Goal: Transaction & Acquisition: Purchase product/service

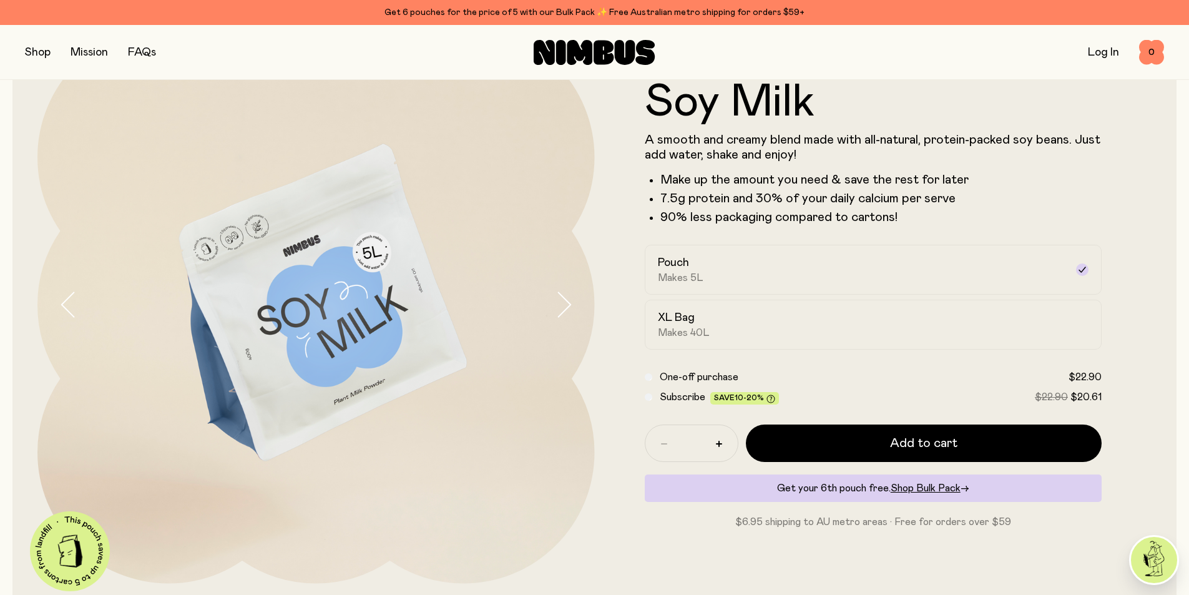
scroll to position [89, 0]
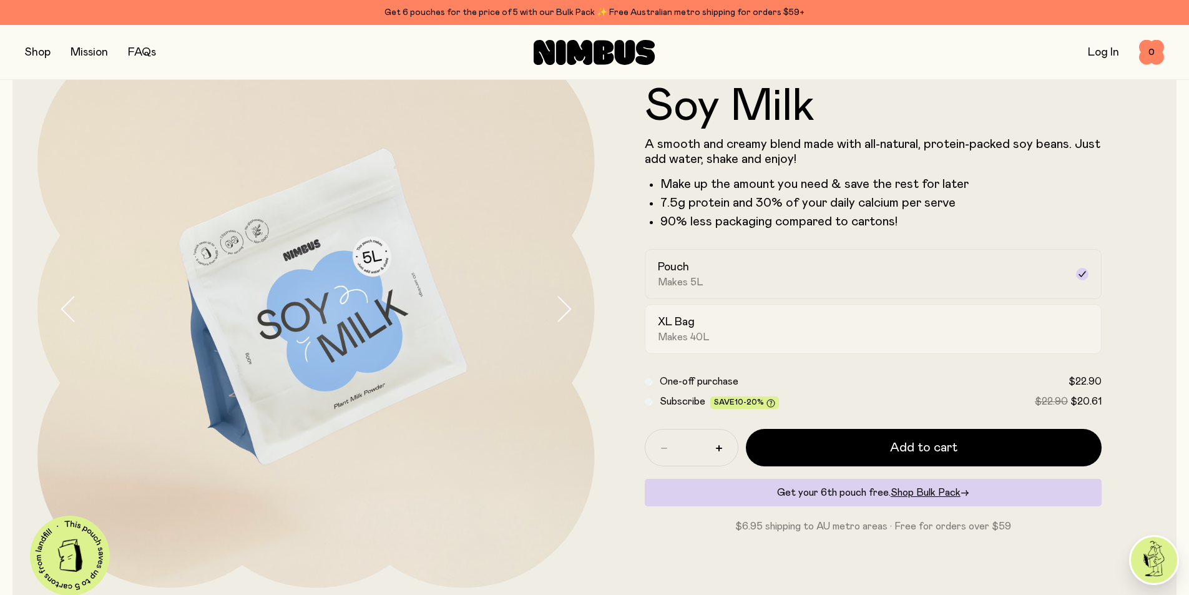
click at [684, 325] on h2 "XL Bag" at bounding box center [676, 322] width 37 height 15
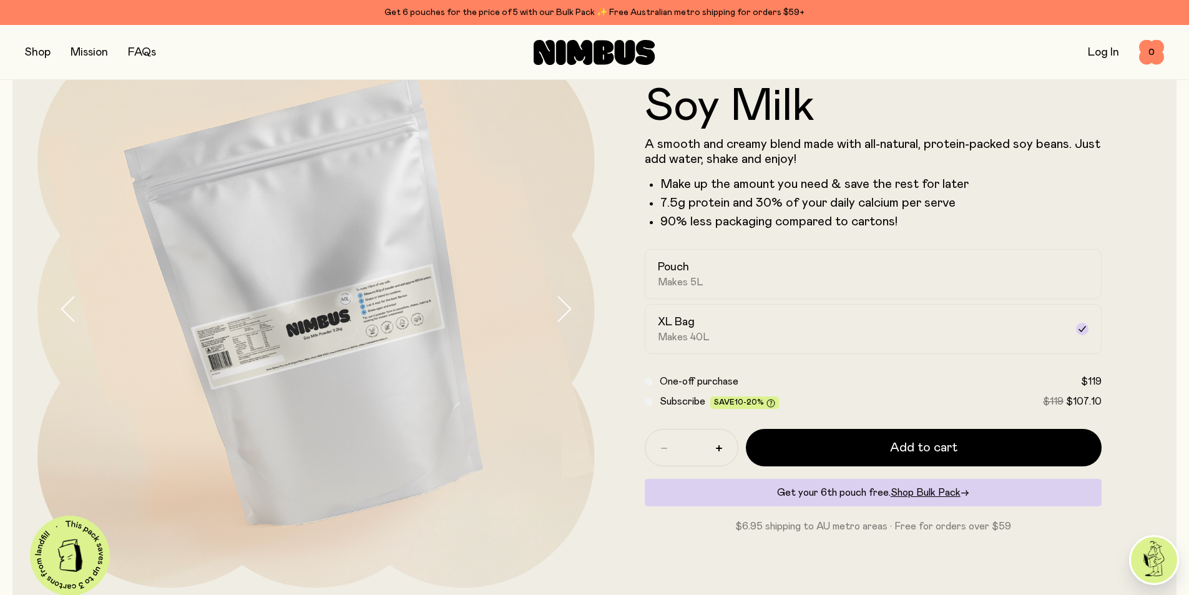
click at [564, 310] on icon "button" at bounding box center [563, 309] width 17 height 26
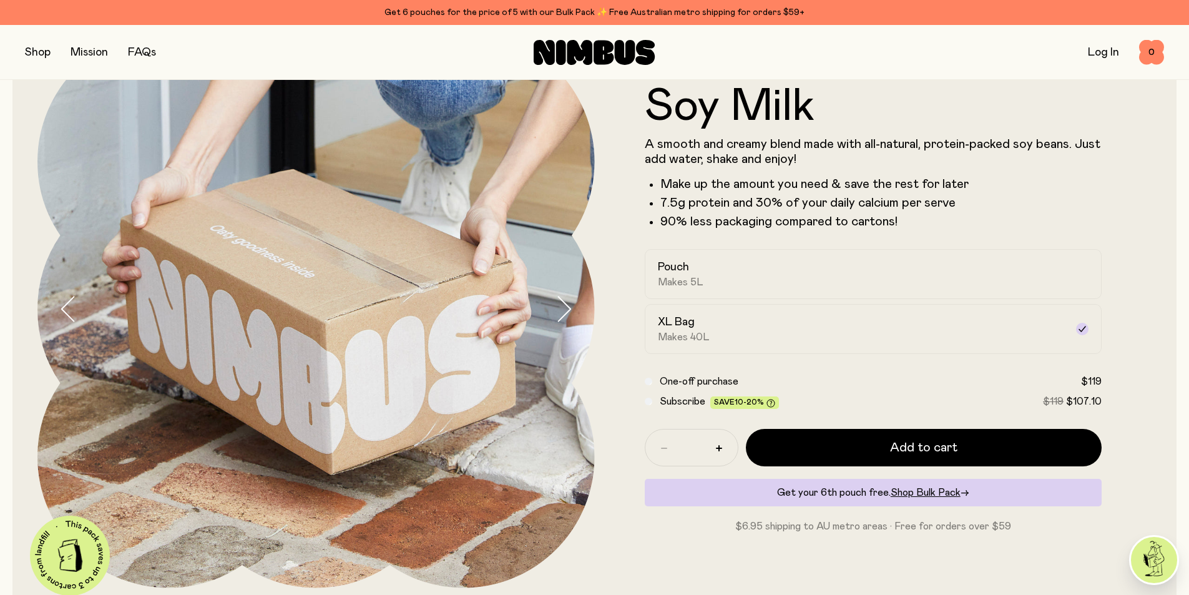
click at [564, 310] on icon "button" at bounding box center [563, 309] width 17 height 26
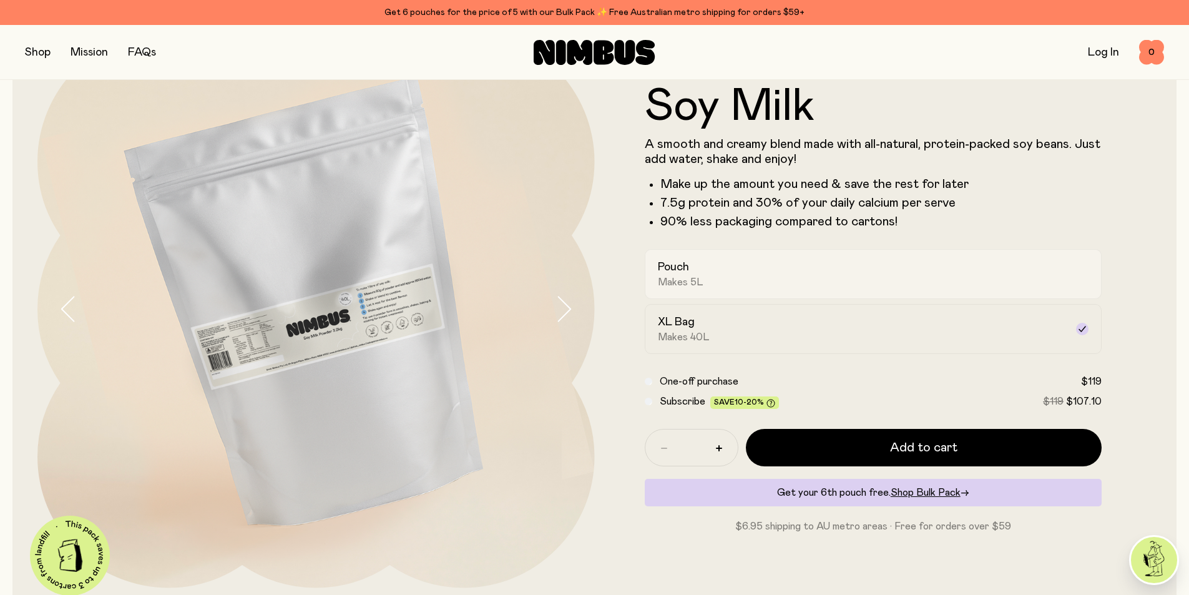
click at [782, 279] on div "Pouch Makes 5L" at bounding box center [862, 274] width 409 height 29
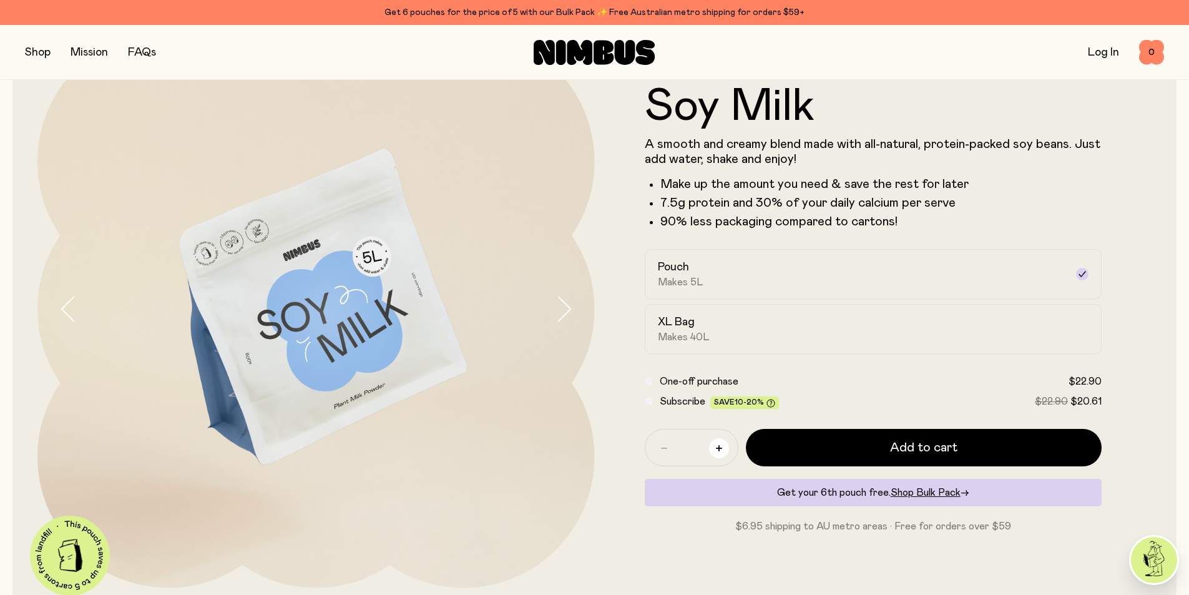
click at [720, 451] on icon "button" at bounding box center [719, 448] width 6 height 6
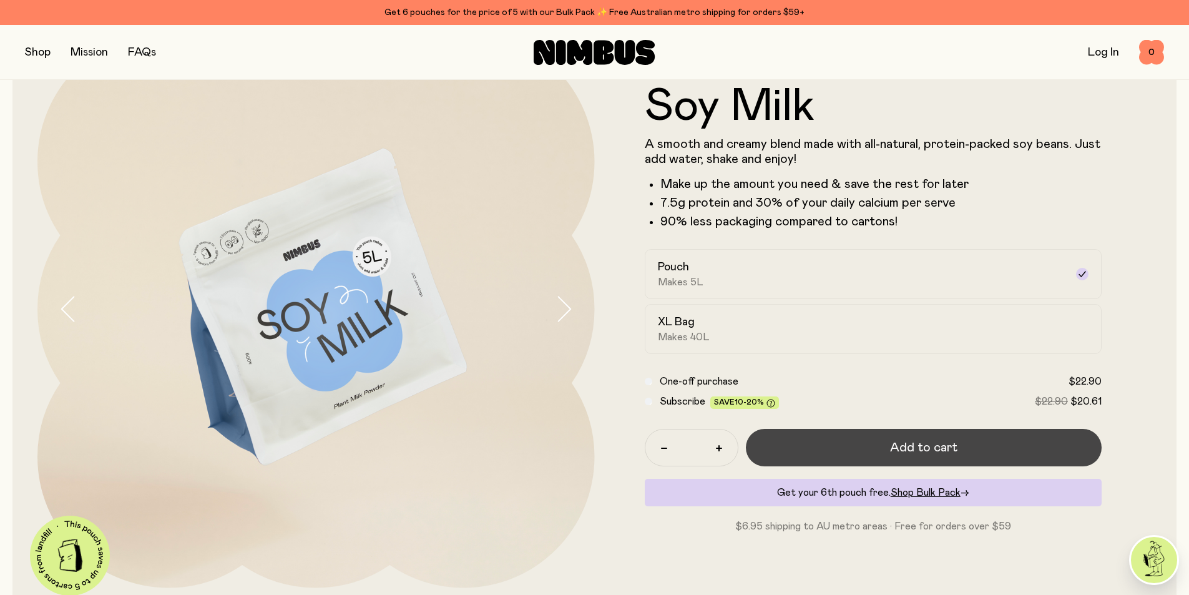
click at [922, 449] on span "Add to cart" at bounding box center [923, 447] width 67 height 17
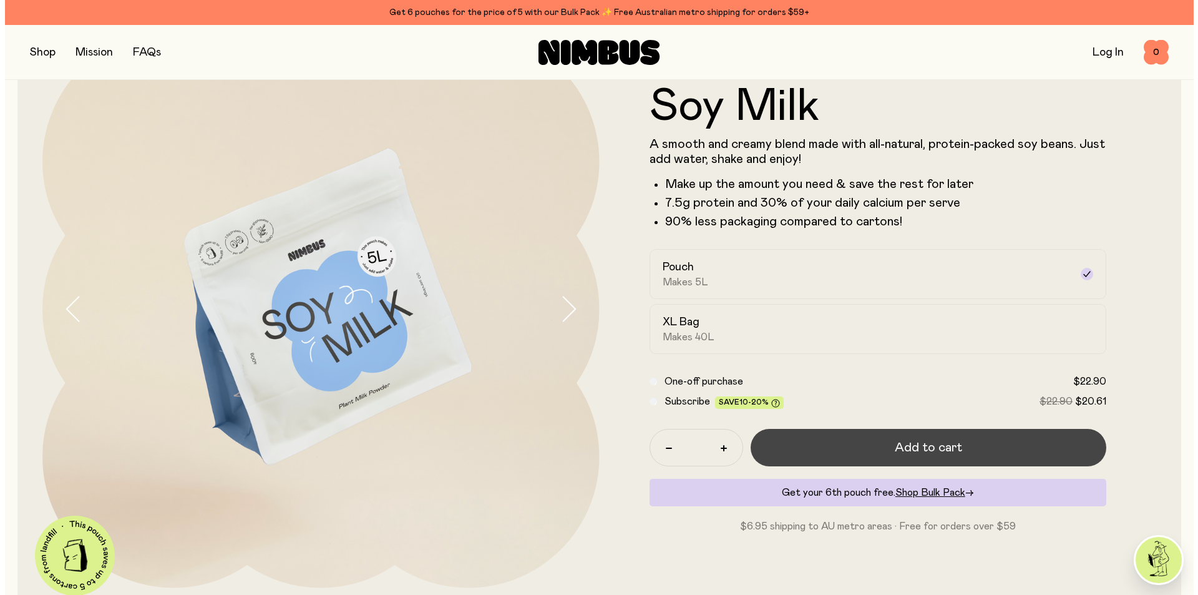
scroll to position [0, 0]
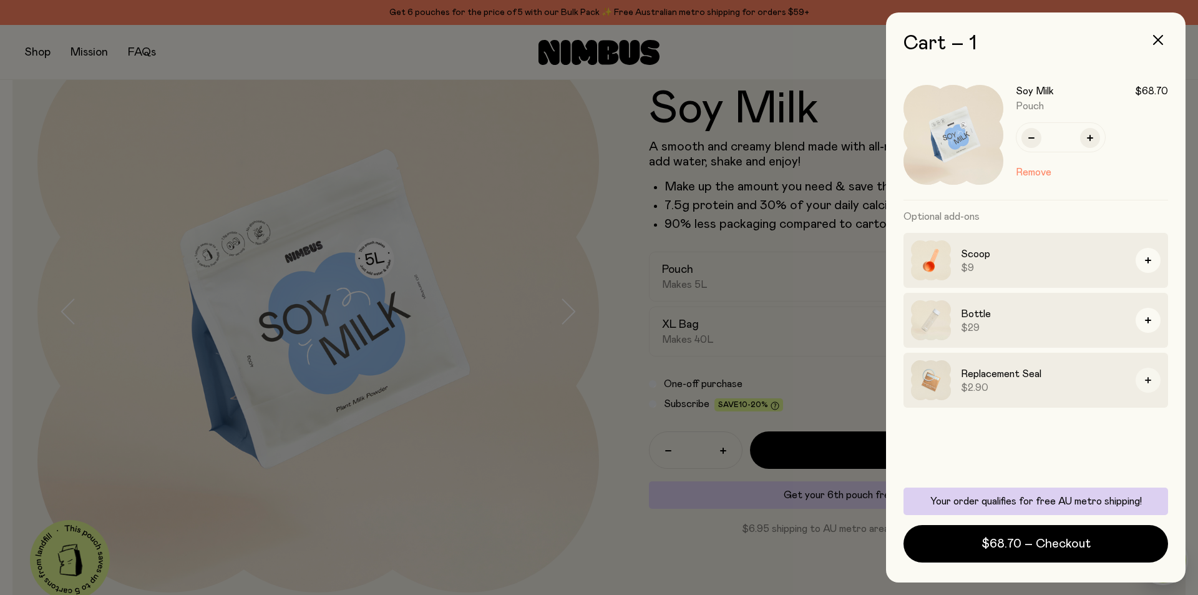
click at [1145, 383] on icon "button" at bounding box center [1148, 380] width 6 height 6
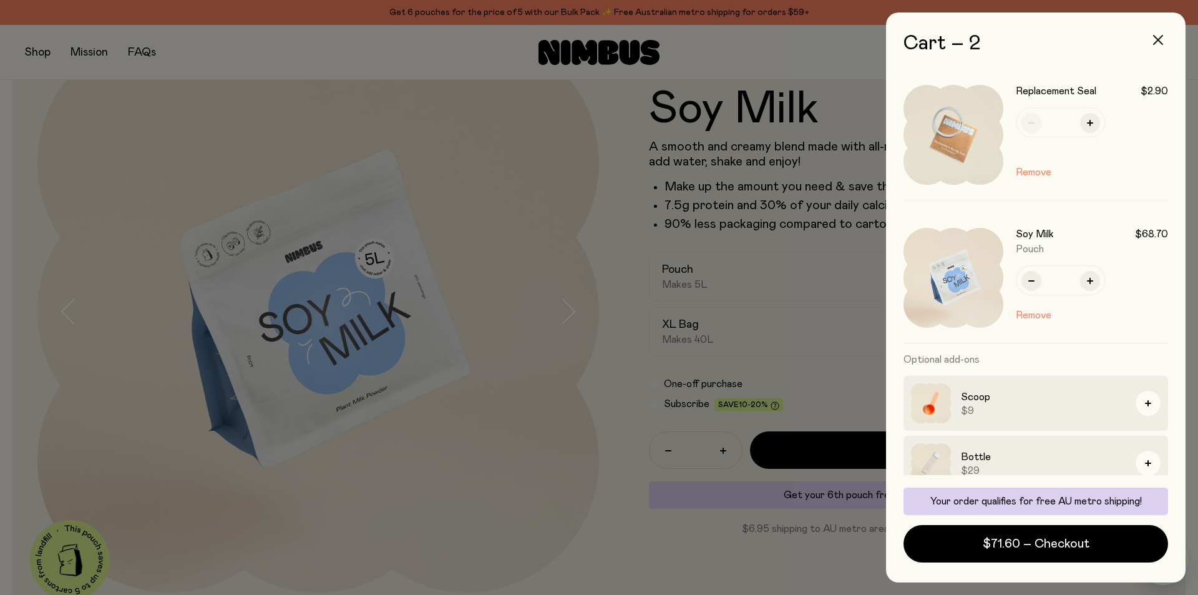
click at [1157, 42] on icon "button" at bounding box center [1158, 40] width 10 height 10
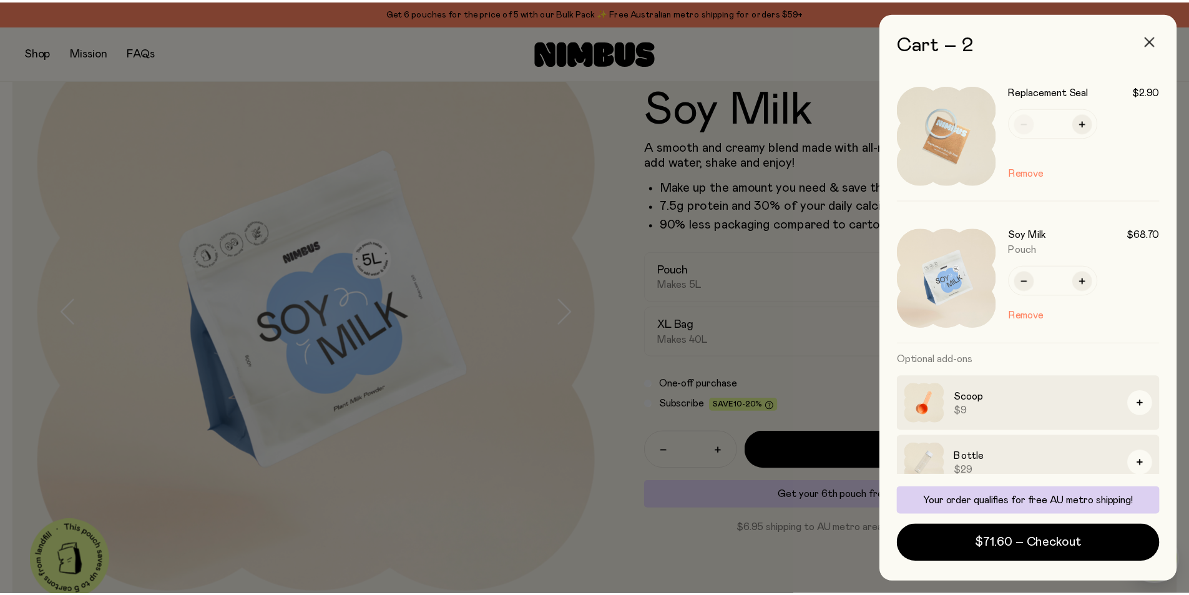
scroll to position [89, 0]
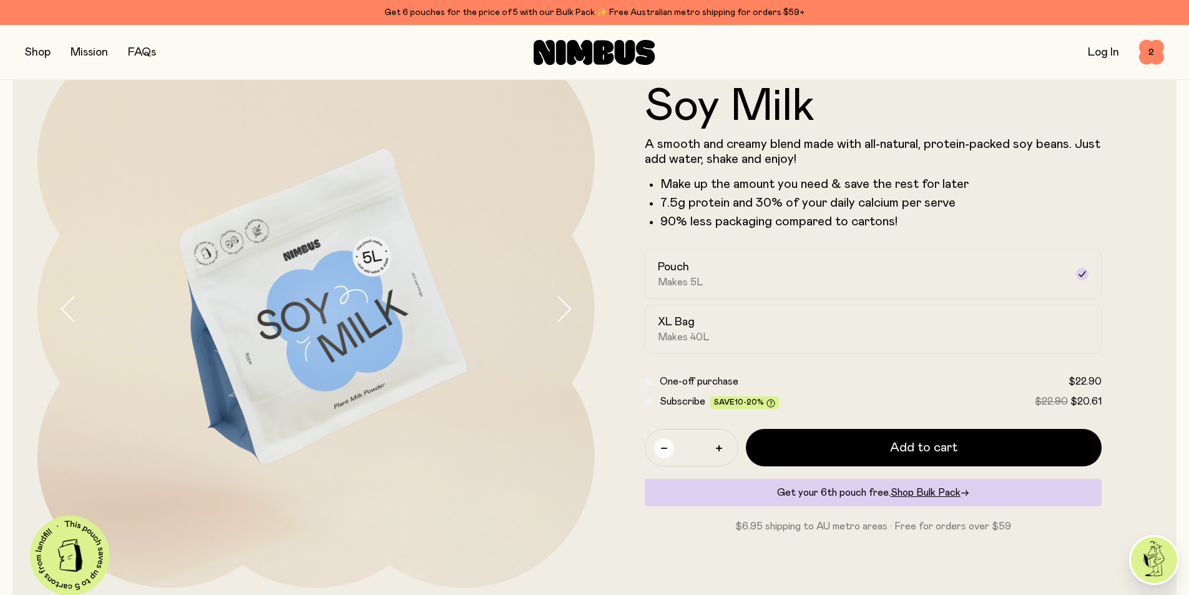
click at [662, 449] on icon "button" at bounding box center [664, 448] width 6 height 1
click at [662, 446] on icon "button" at bounding box center [664, 448] width 6 height 6
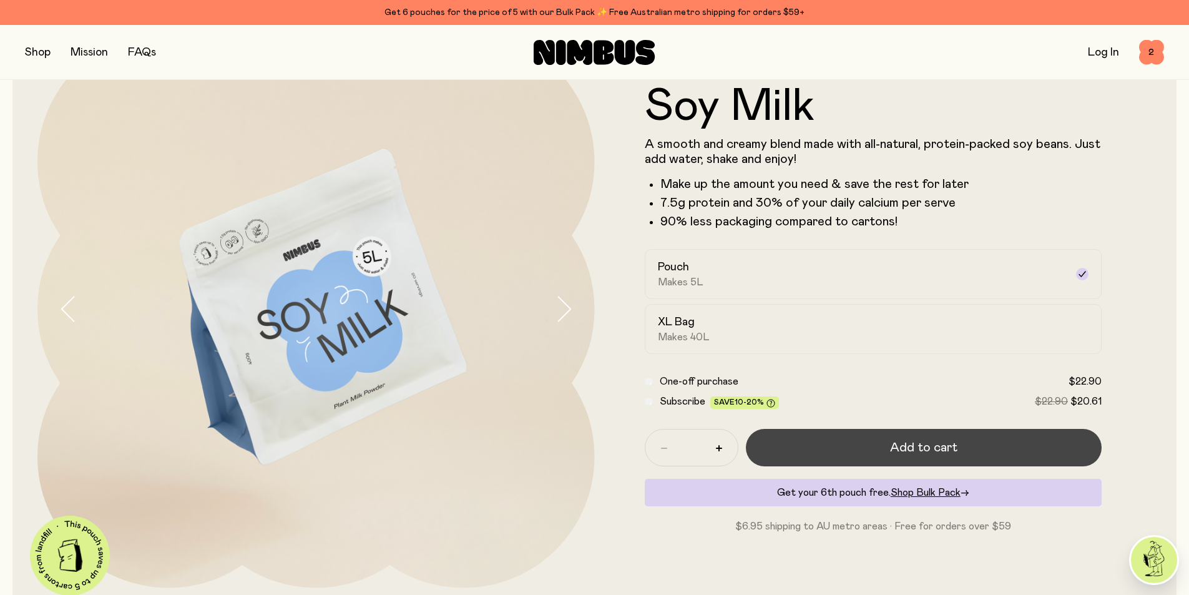
click at [911, 444] on span "Add to cart" at bounding box center [923, 447] width 67 height 17
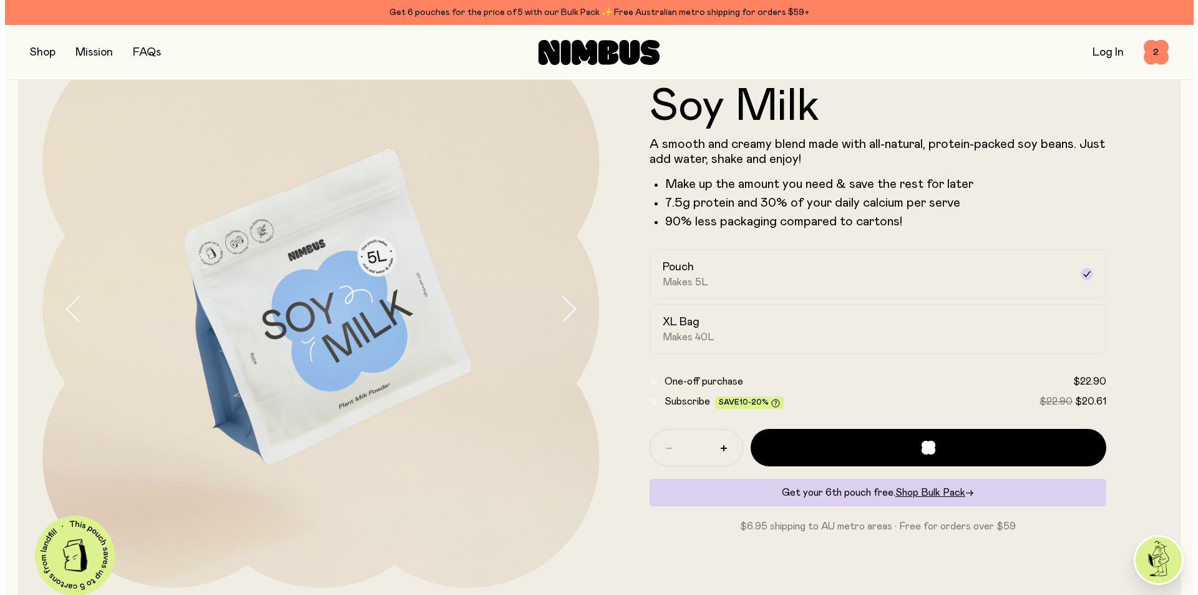
scroll to position [0, 0]
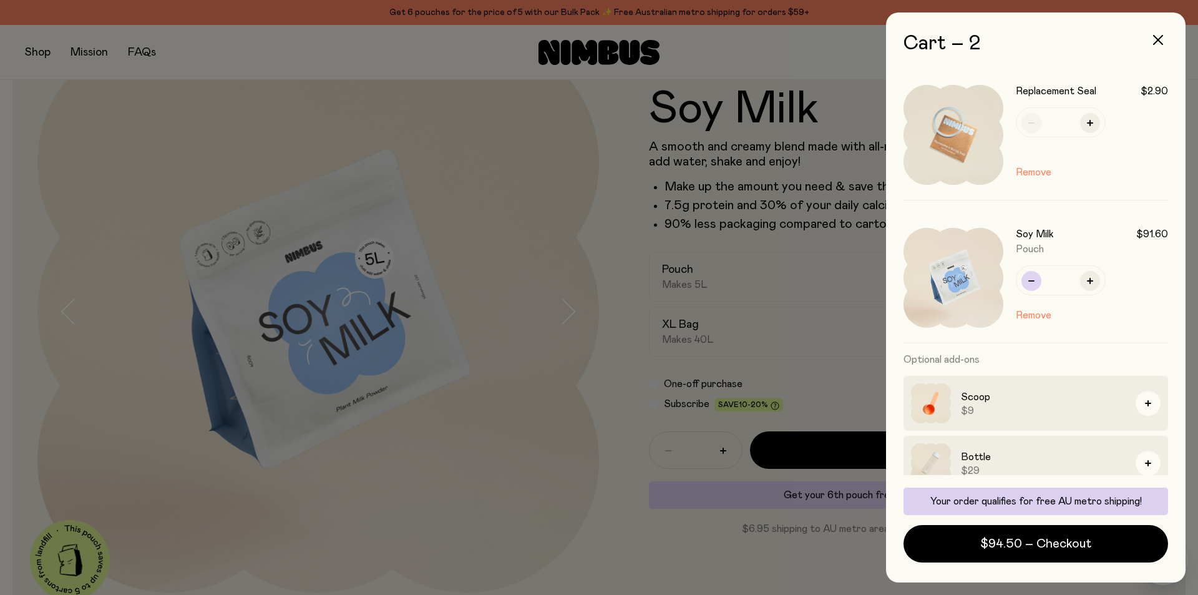
click at [1035, 283] on button "button" at bounding box center [1032, 281] width 20 height 20
click at [1034, 283] on icon "button" at bounding box center [1032, 281] width 6 height 6
click at [1159, 42] on icon "button" at bounding box center [1158, 40] width 10 height 10
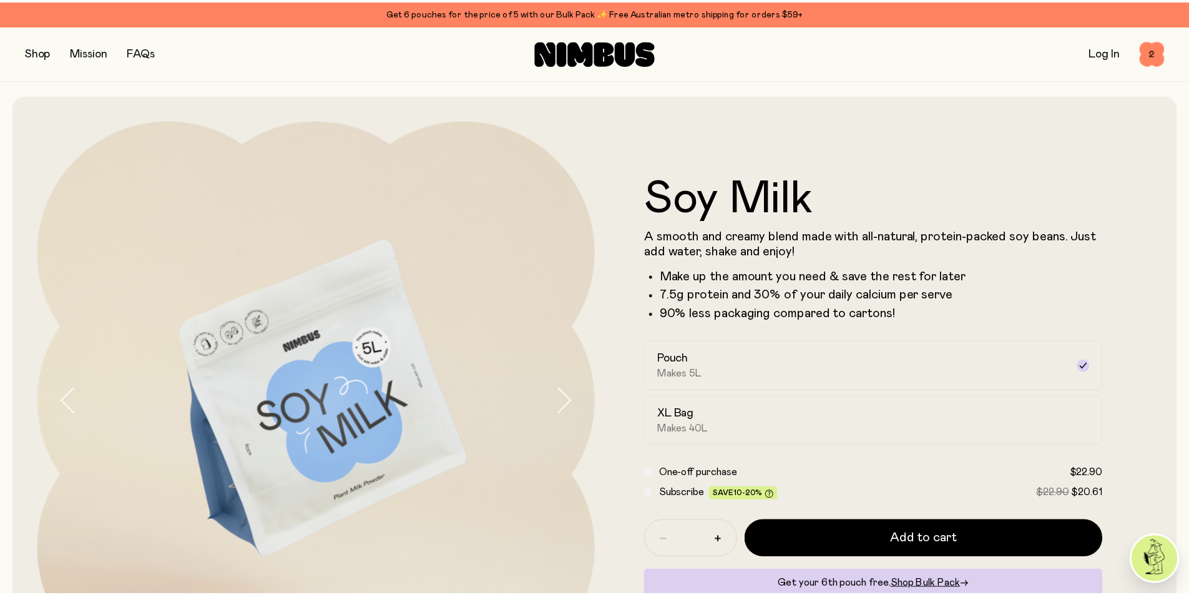
scroll to position [89, 0]
